Goal: Find specific page/section: Find specific page/section

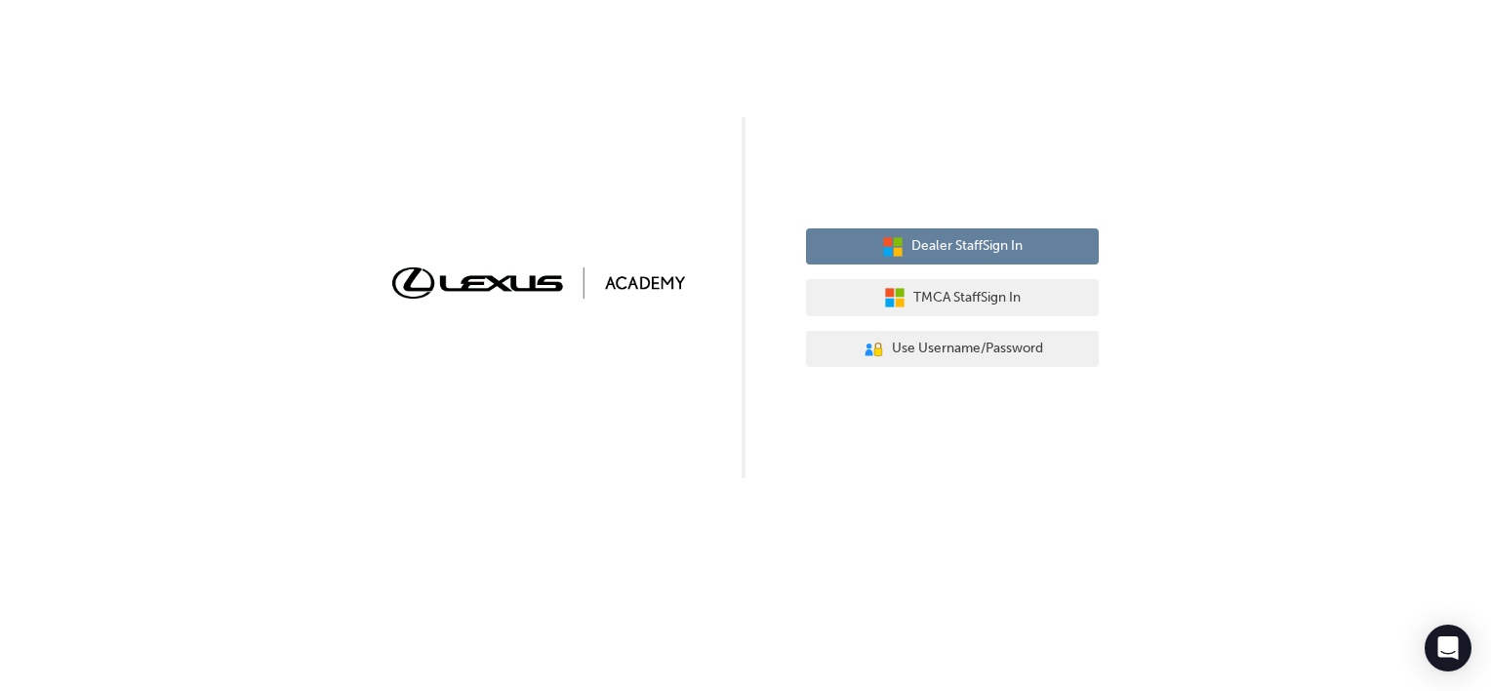
click at [984, 244] on span "Dealer Staff Sign In" at bounding box center [966, 246] width 111 height 22
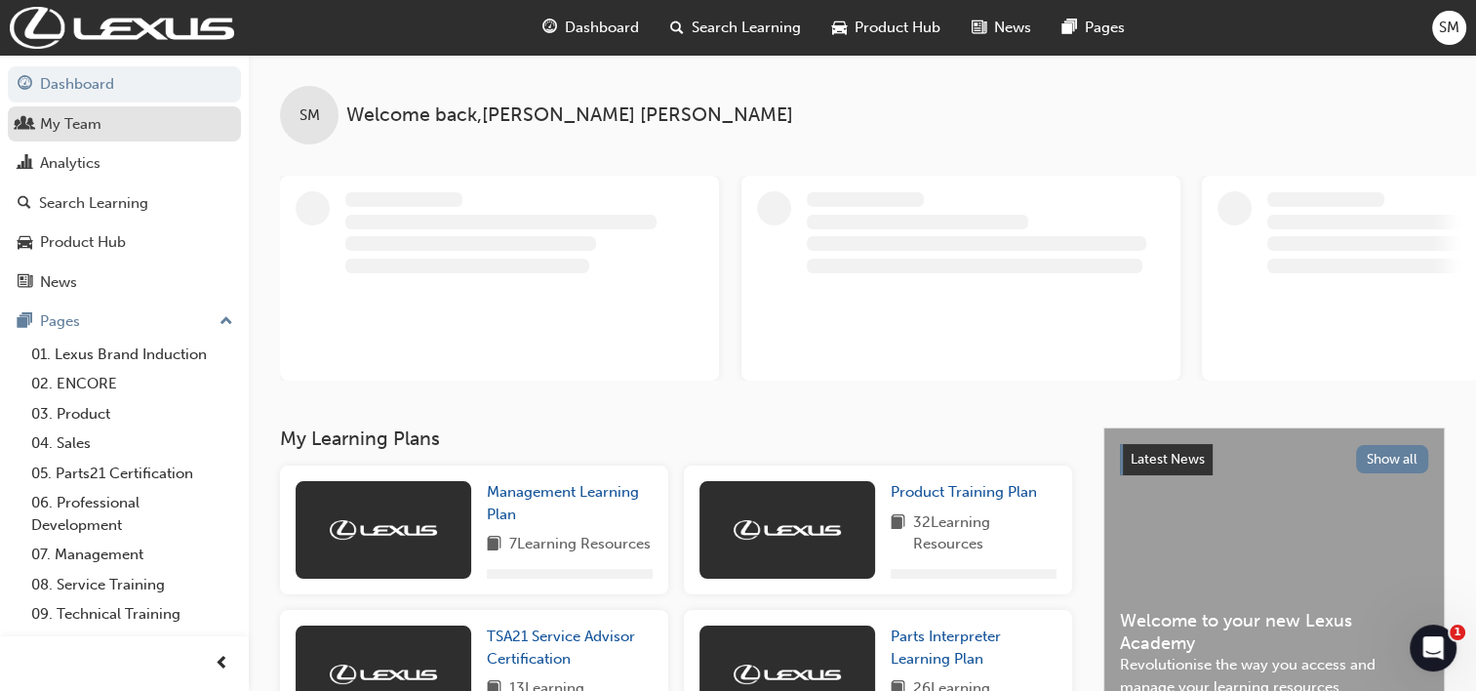
click at [94, 123] on div "My Team" at bounding box center [70, 124] width 61 height 22
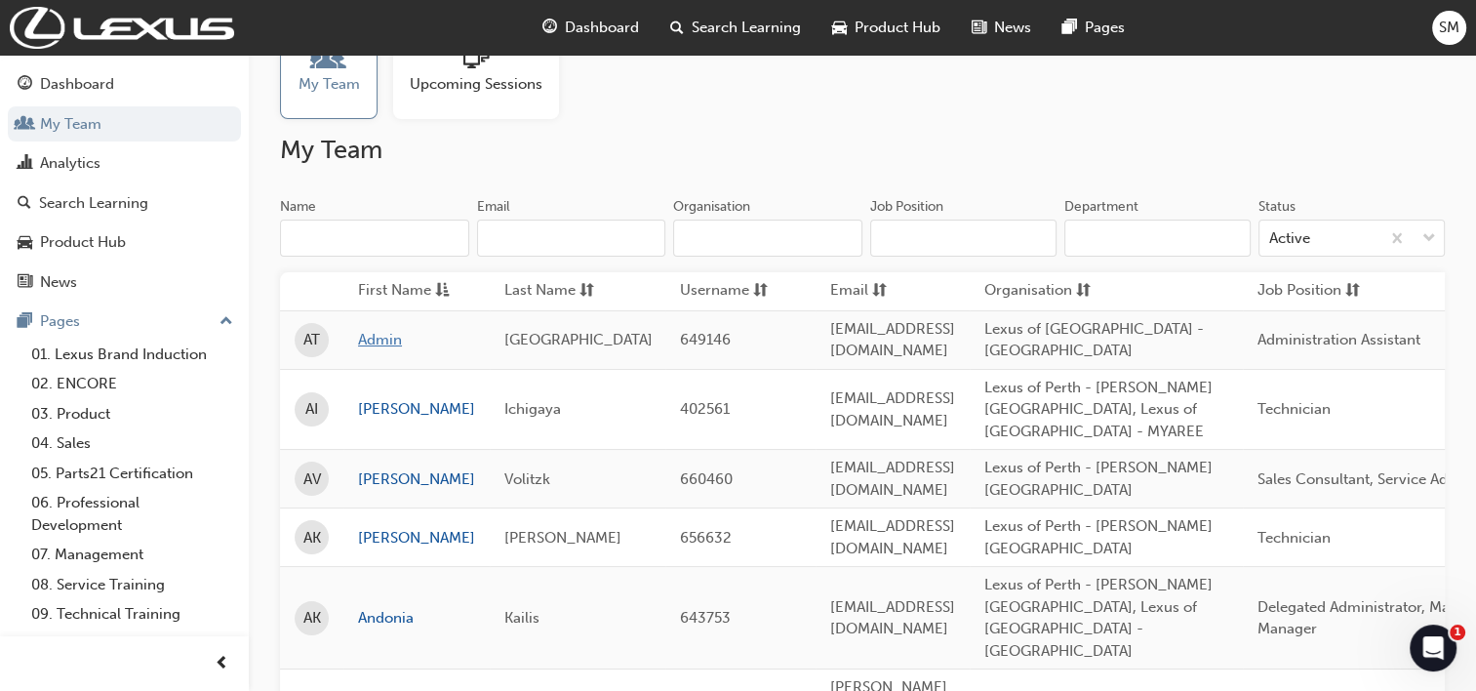
scroll to position [98, 0]
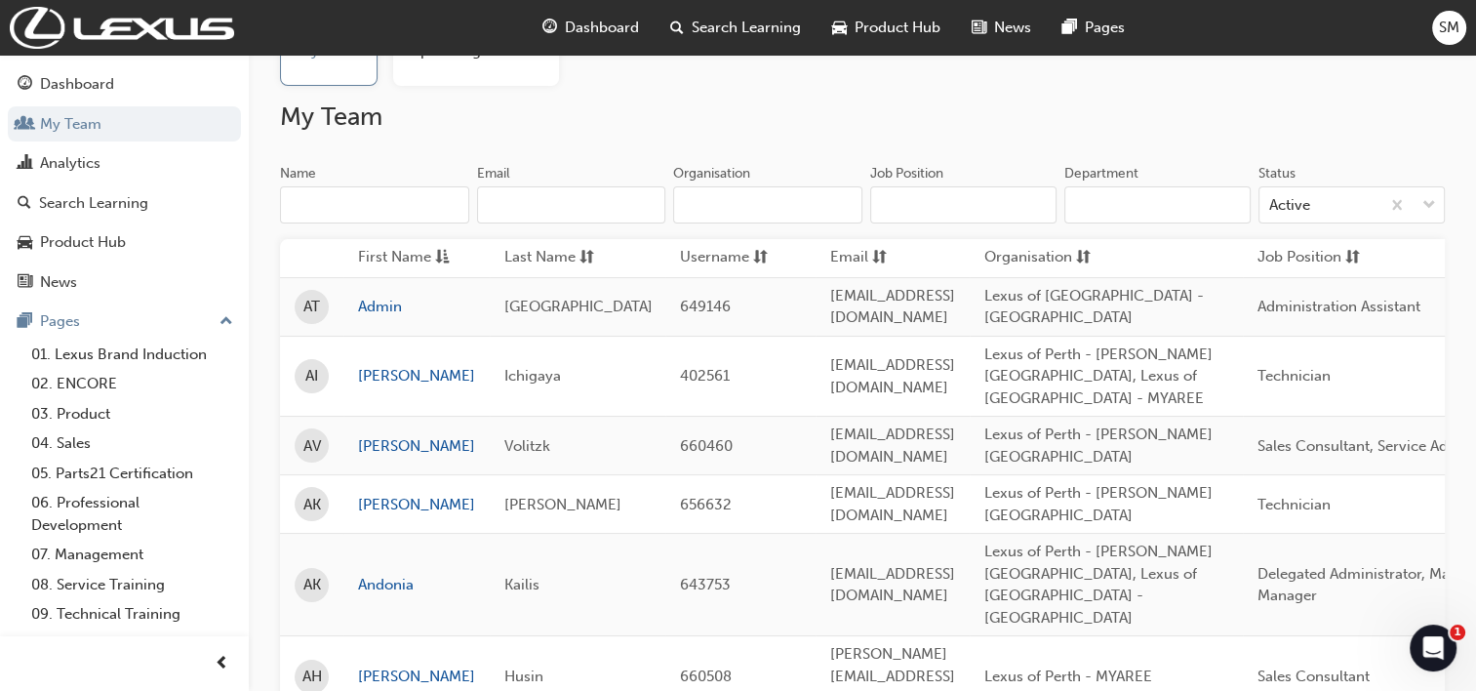
click at [346, 211] on input "Name" at bounding box center [374, 204] width 189 height 37
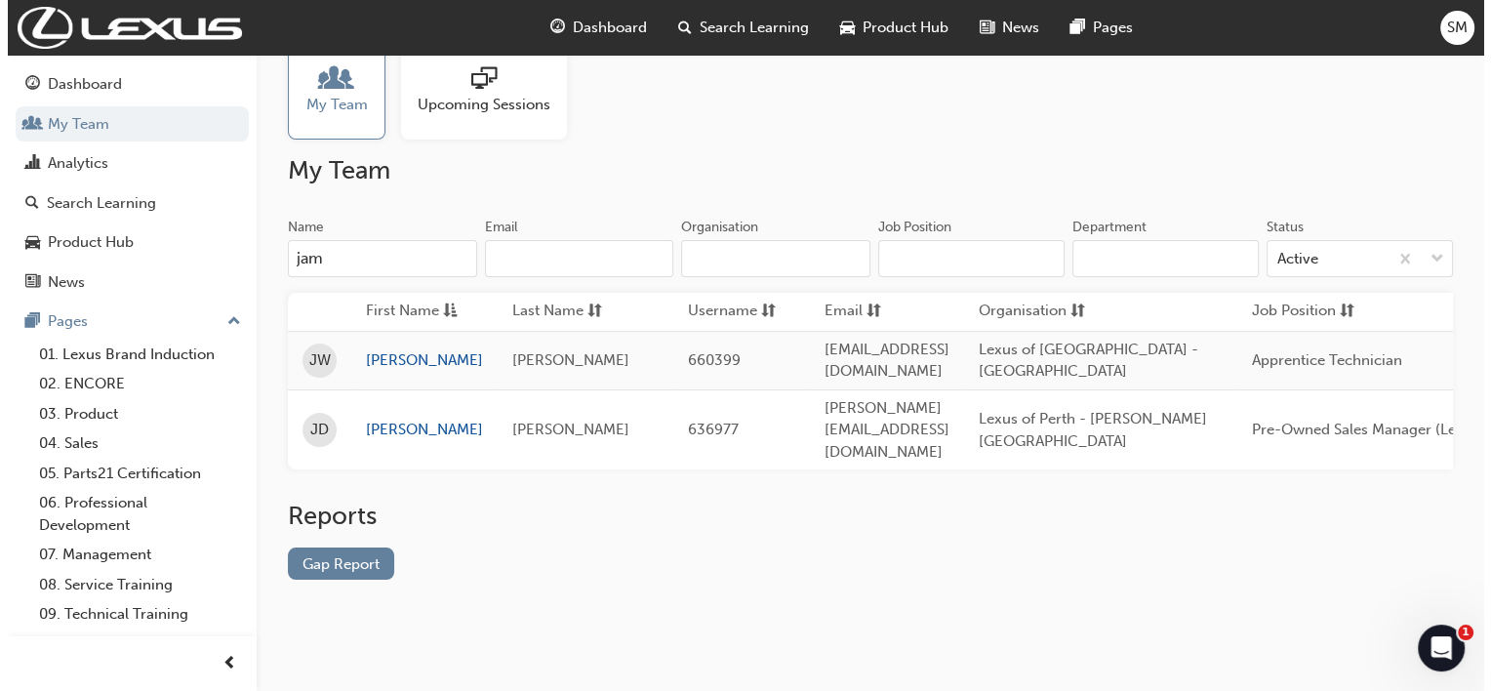
scroll to position [0, 0]
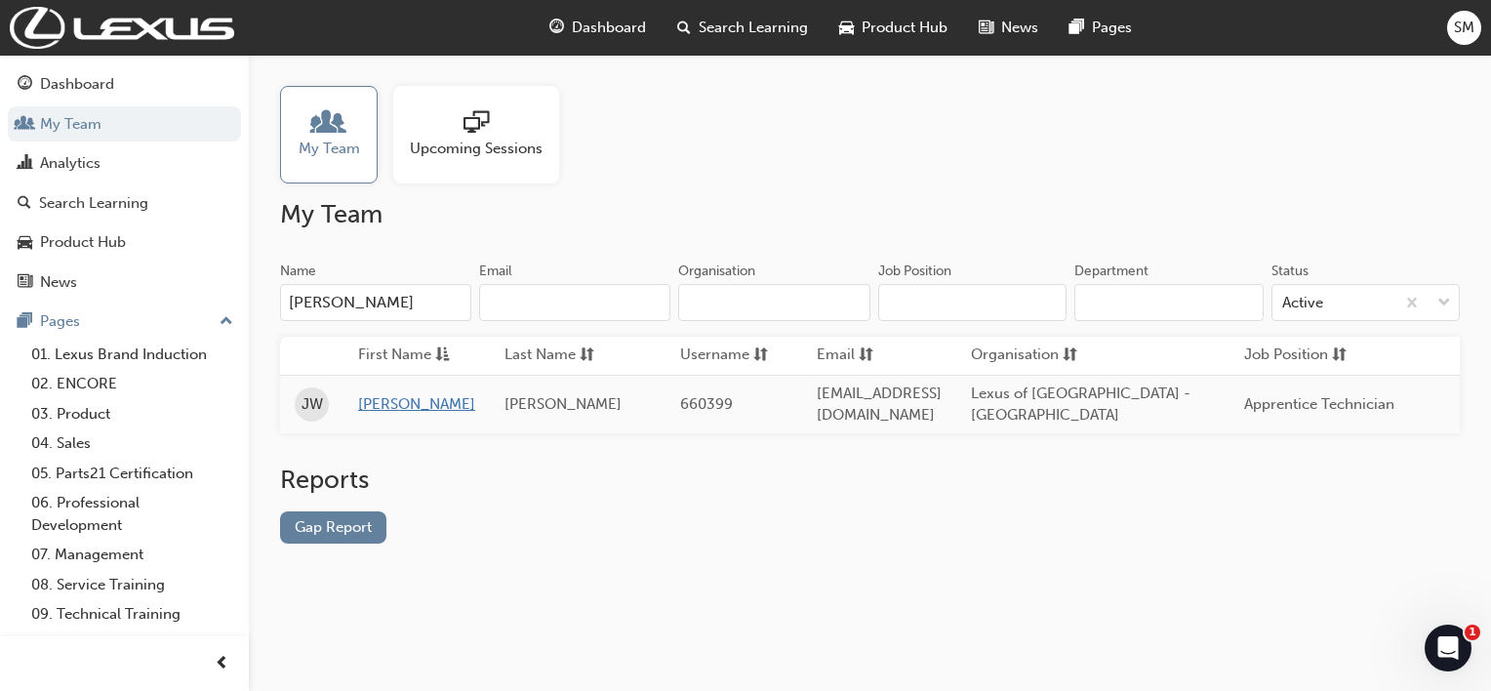
type input "[PERSON_NAME]"
click at [378, 398] on link "[PERSON_NAME]" at bounding box center [416, 404] width 117 height 22
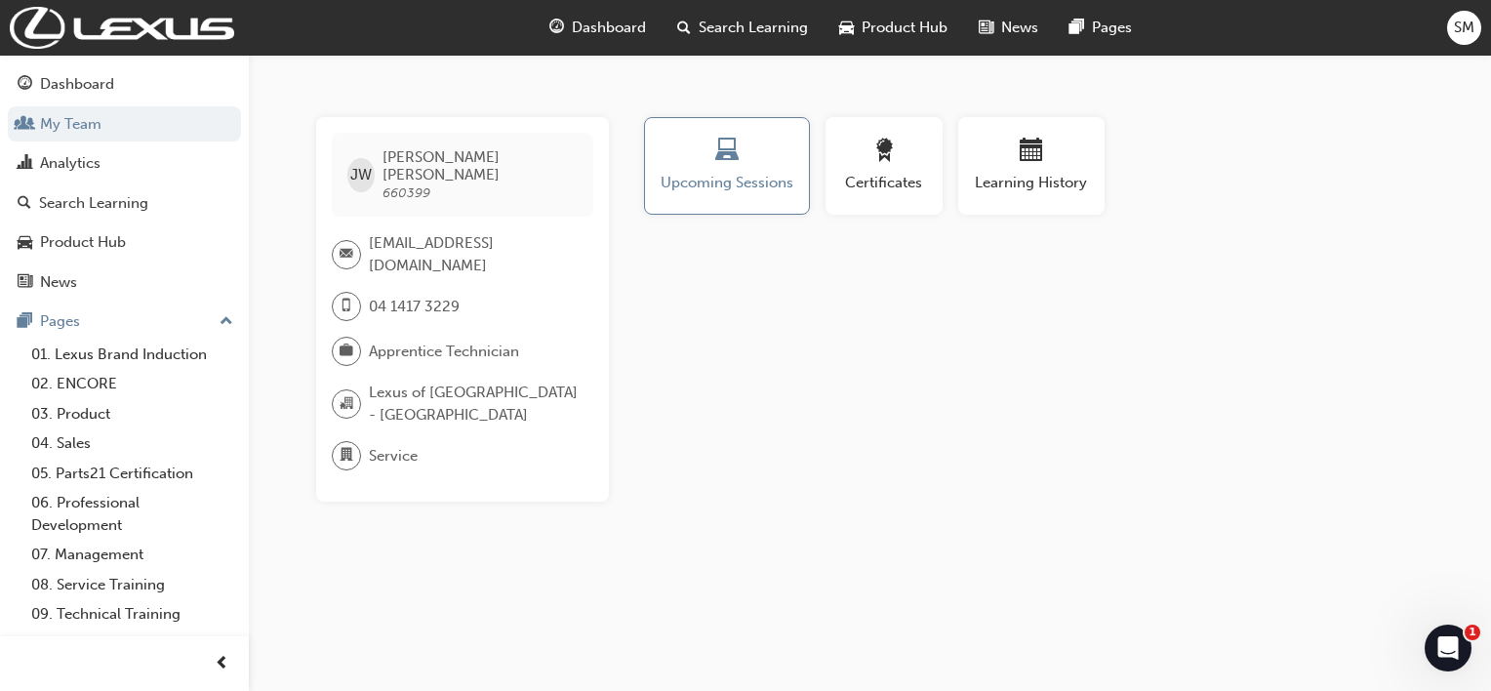
click at [485, 232] on span "[EMAIL_ADDRESS][DOMAIN_NAME]" at bounding box center [473, 254] width 209 height 44
click at [1467, 31] on span "SM" at bounding box center [1464, 28] width 20 height 22
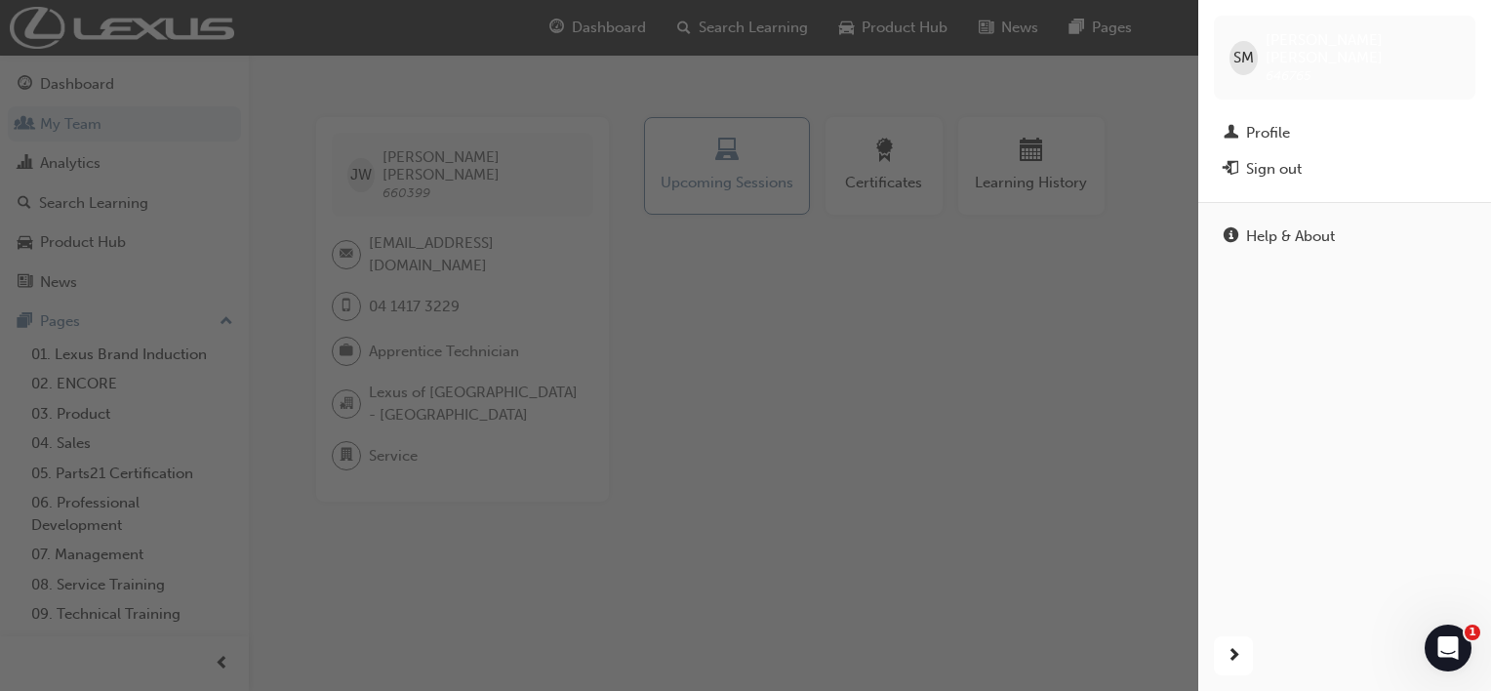
click at [1019, 329] on div "button" at bounding box center [599, 345] width 1198 height 691
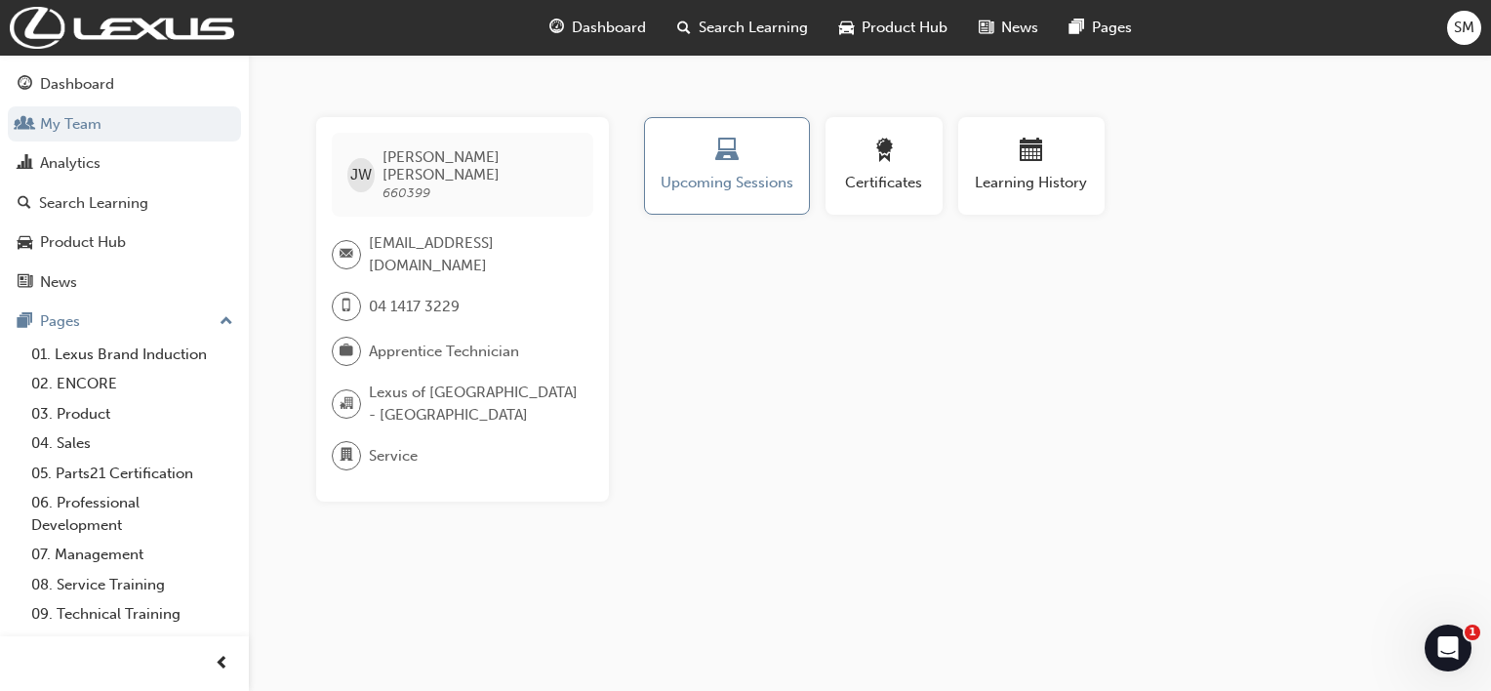
click at [390, 232] on span "[EMAIL_ADDRESS][DOMAIN_NAME]" at bounding box center [473, 254] width 209 height 44
click at [397, 273] on div "[PERSON_NAME] 660399 [EMAIL_ADDRESS][DOMAIN_NAME] 04 1417 3229 Apprentice Techn…" at bounding box center [462, 309] width 293 height 384
click at [404, 296] on span "04 1417 3229" at bounding box center [414, 307] width 91 height 22
